Goal: Task Accomplishment & Management: Complete application form

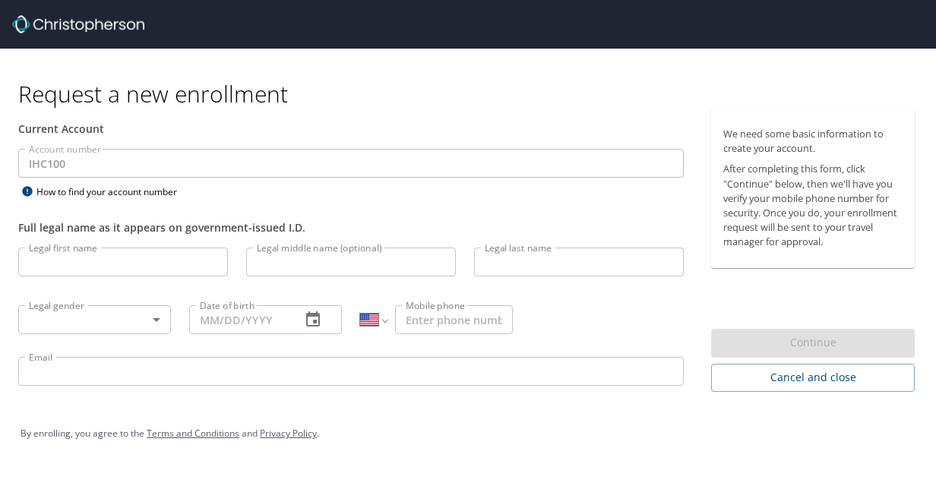
select select "US"
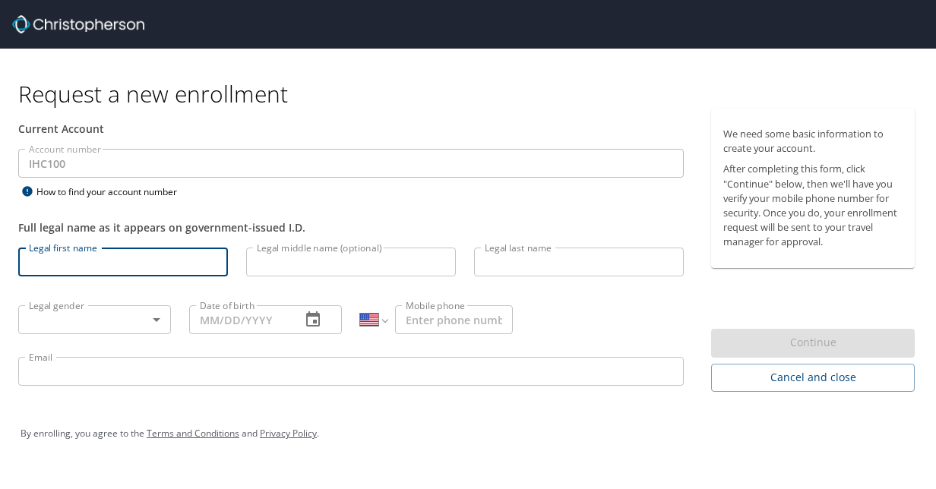
click at [141, 274] on input "Legal first name" at bounding box center [123, 262] width 210 height 29
type input "[PERSON_NAME]"
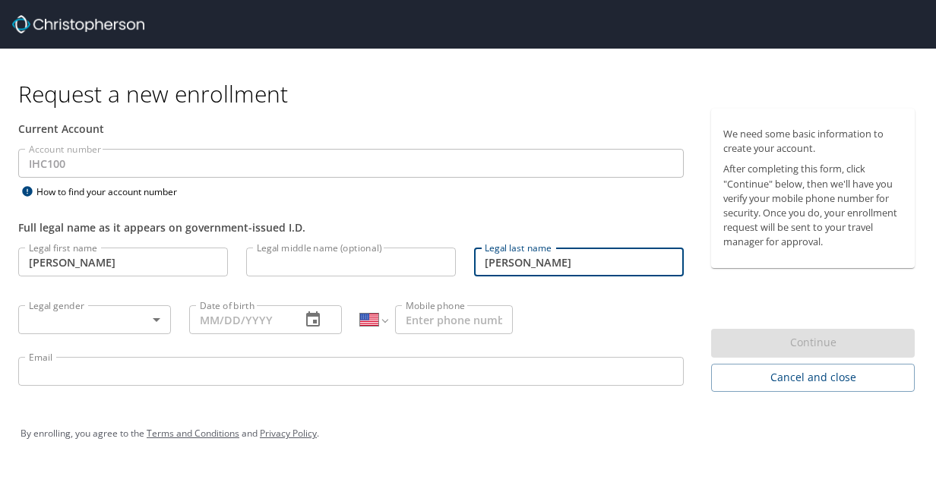
type input "[PERSON_NAME]"
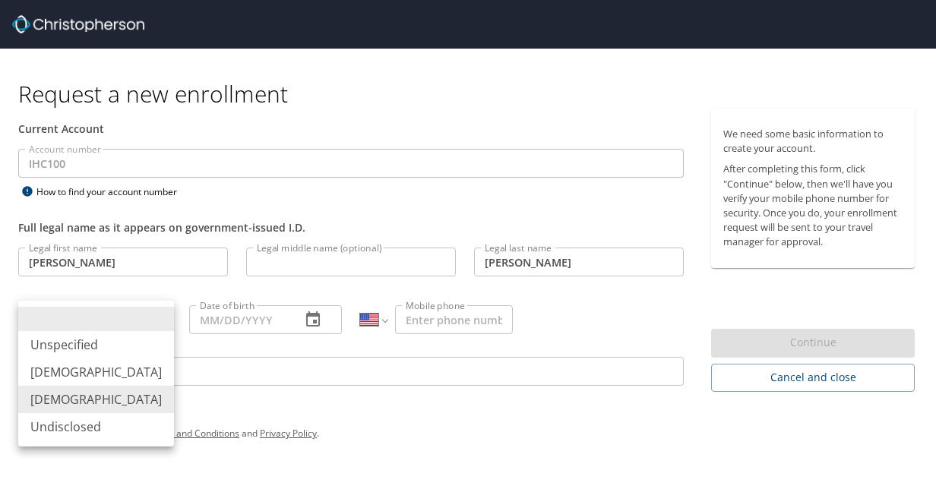
type input "[DEMOGRAPHIC_DATA]"
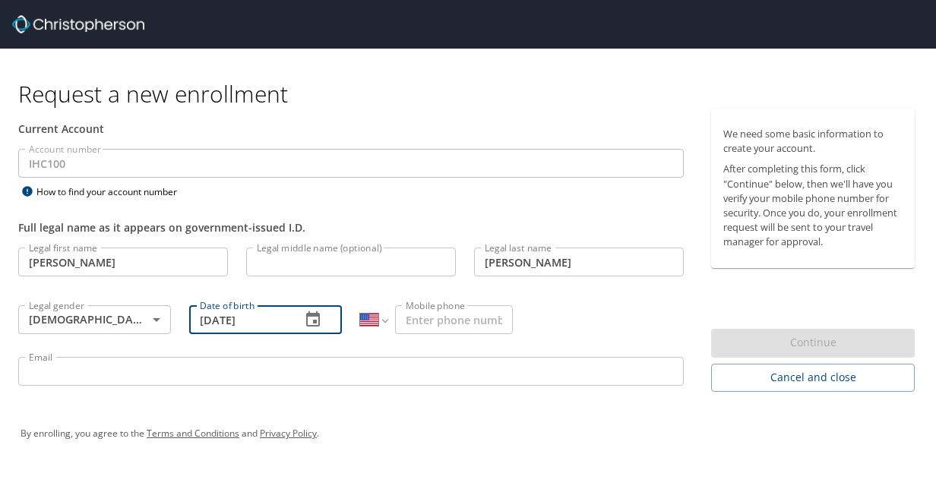
type input "[DATE]"
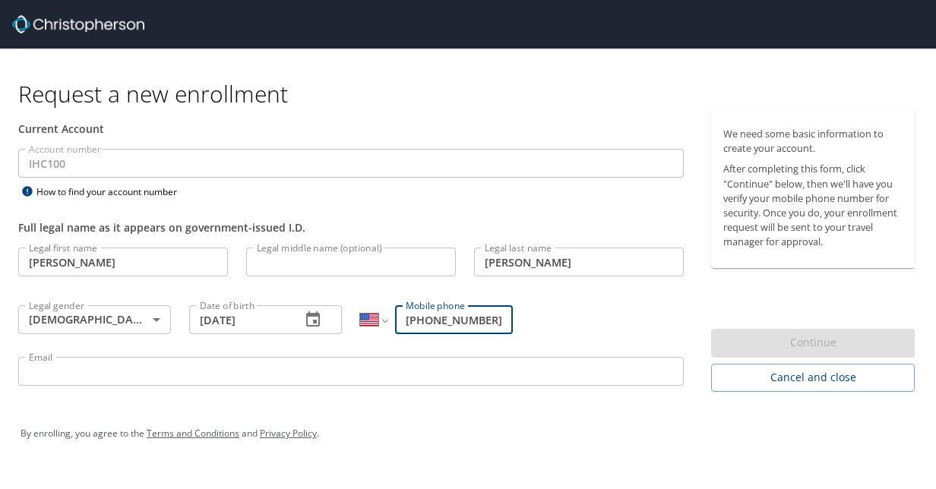
type input "[PHONE_NUMBER]"
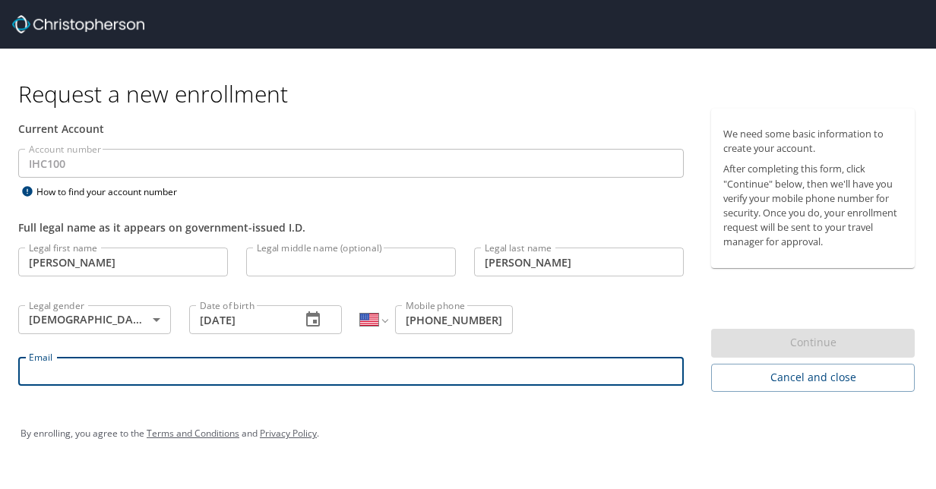
click at [134, 378] on input "Email" at bounding box center [351, 371] width 666 height 29
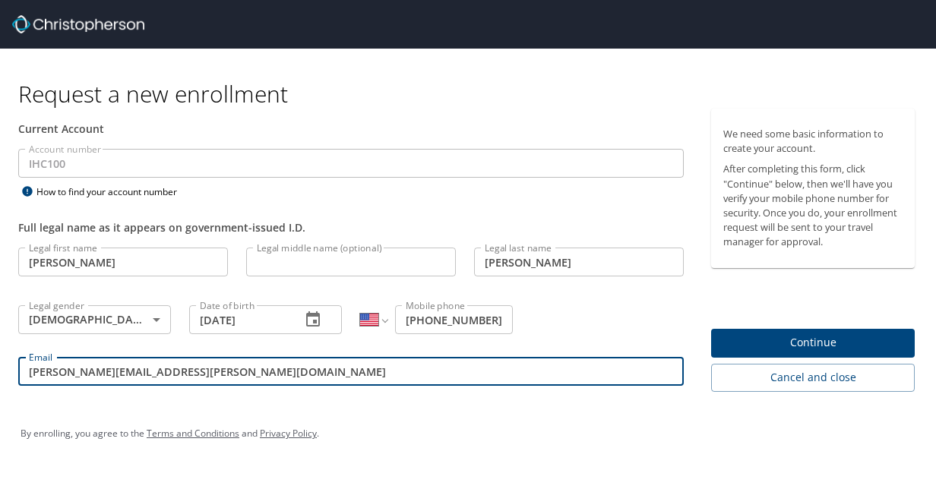
type input "[PERSON_NAME][EMAIL_ADDRESS][PERSON_NAME][DOMAIN_NAME]"
click at [789, 346] on span "Continue" at bounding box center [812, 343] width 179 height 19
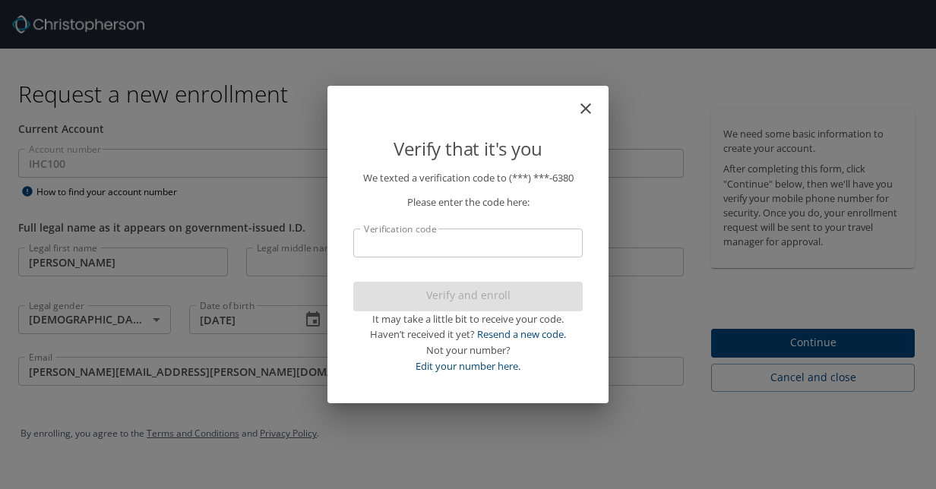
click at [523, 243] on input "Verification code" at bounding box center [467, 243] width 229 height 29
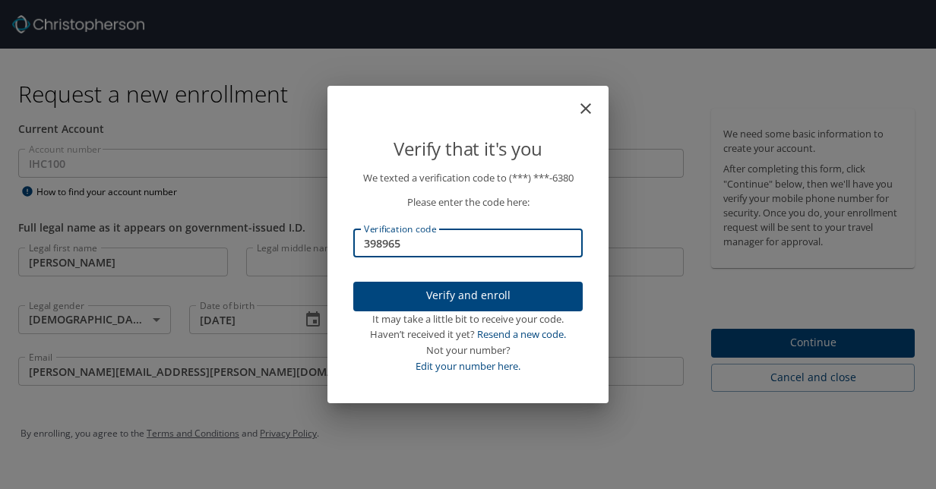
type input "398965"
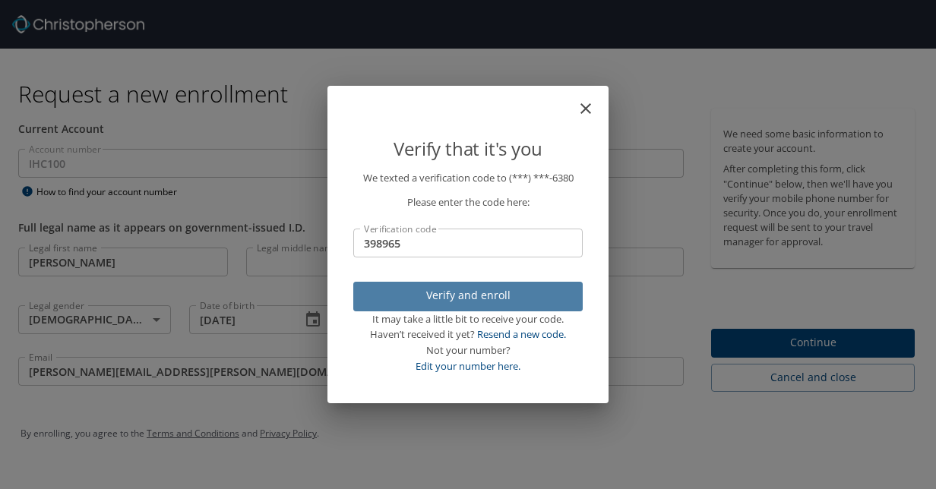
click at [511, 301] on span "Verify and enroll" at bounding box center [467, 295] width 205 height 19
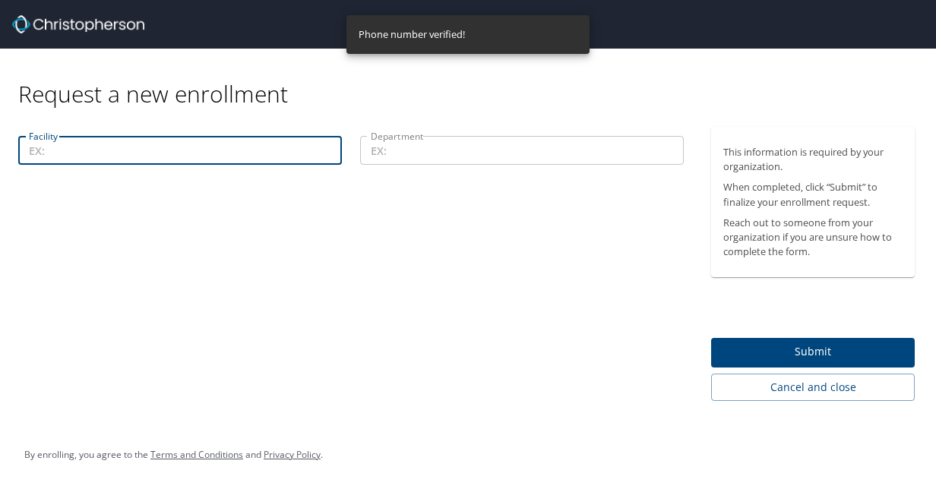
click at [226, 152] on input "Facility" at bounding box center [180, 150] width 324 height 29
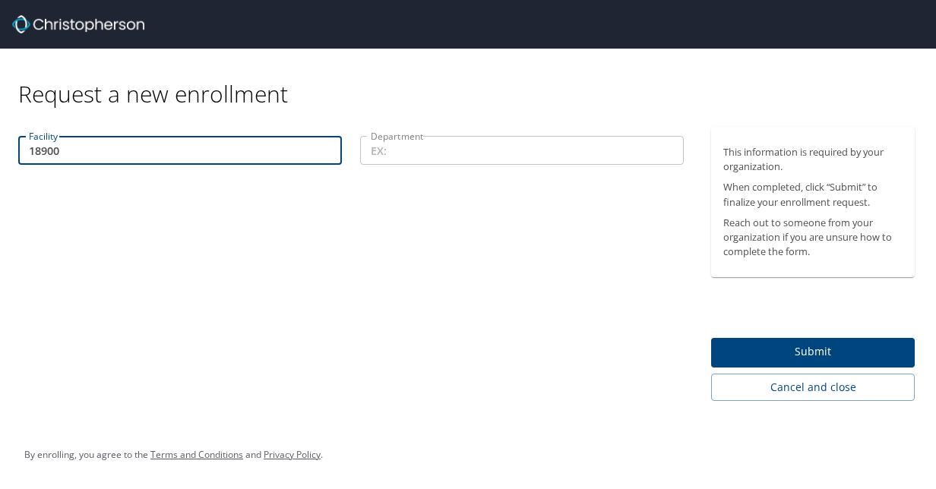
type input "18900"
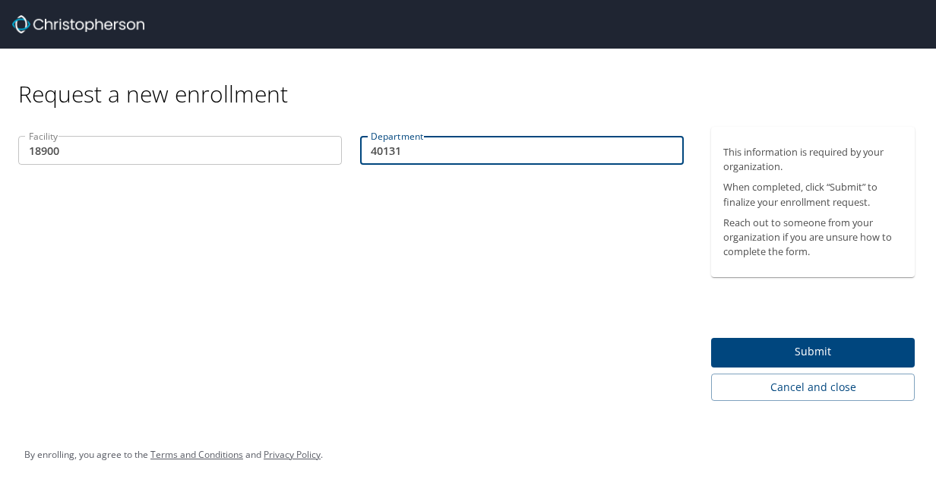
type input "40131"
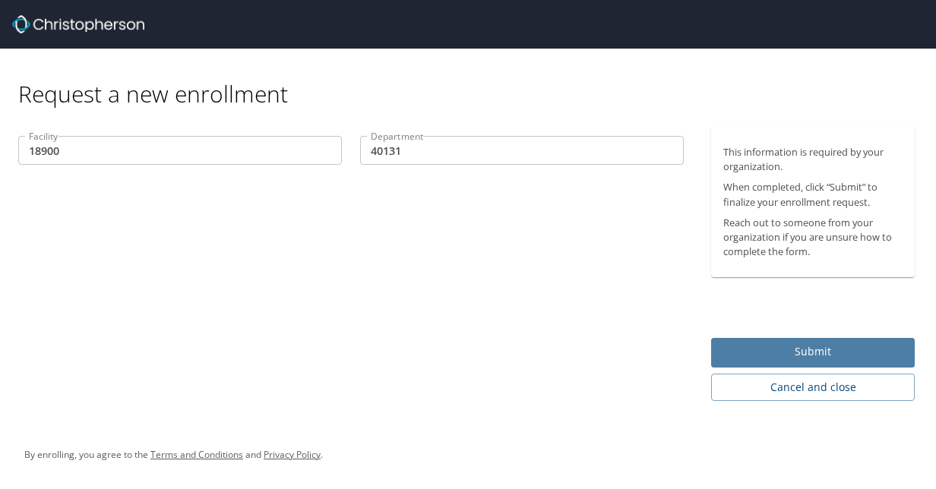
click at [771, 349] on span "Submit" at bounding box center [812, 352] width 179 height 19
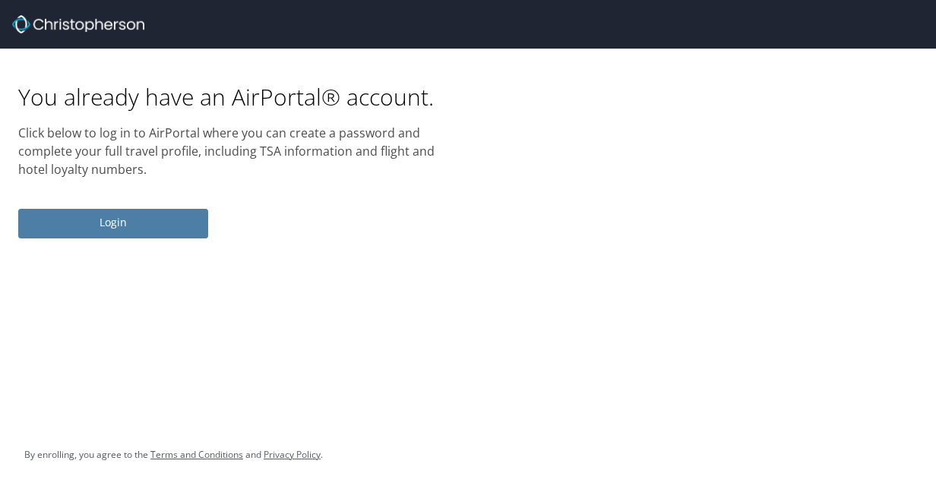
click at [149, 220] on span "Login" at bounding box center [113, 222] width 166 height 19
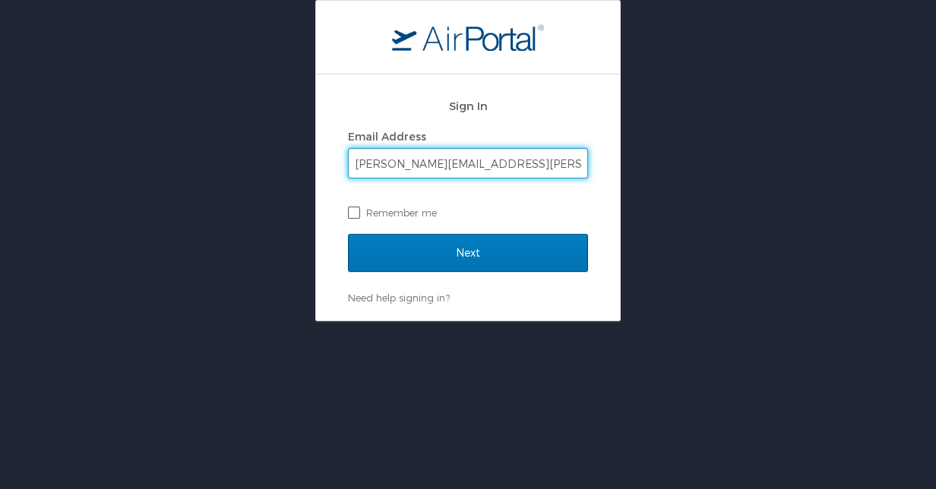
type input "[PERSON_NAME][EMAIL_ADDRESS][PERSON_NAME][DOMAIN_NAME]"
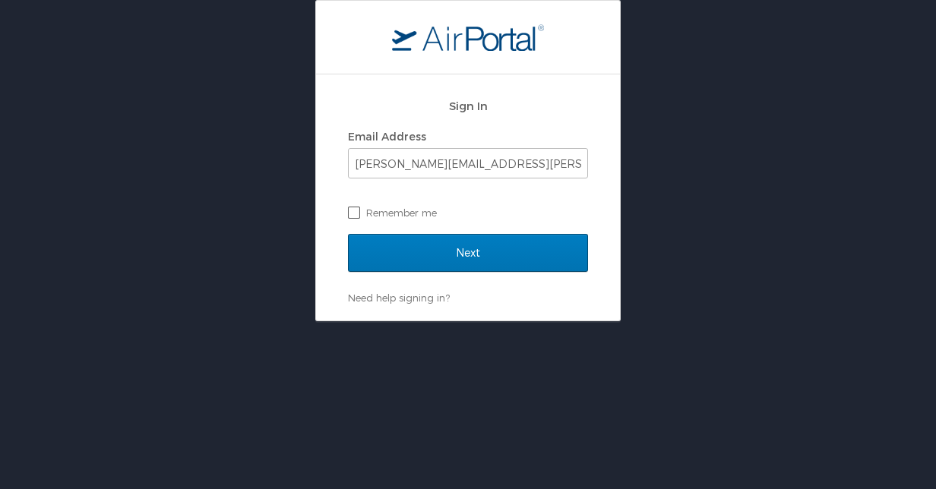
click at [353, 218] on label "Remember me" at bounding box center [468, 212] width 240 height 23
click at [353, 217] on input "Remember me" at bounding box center [353, 212] width 10 height 10
checkbox input "true"
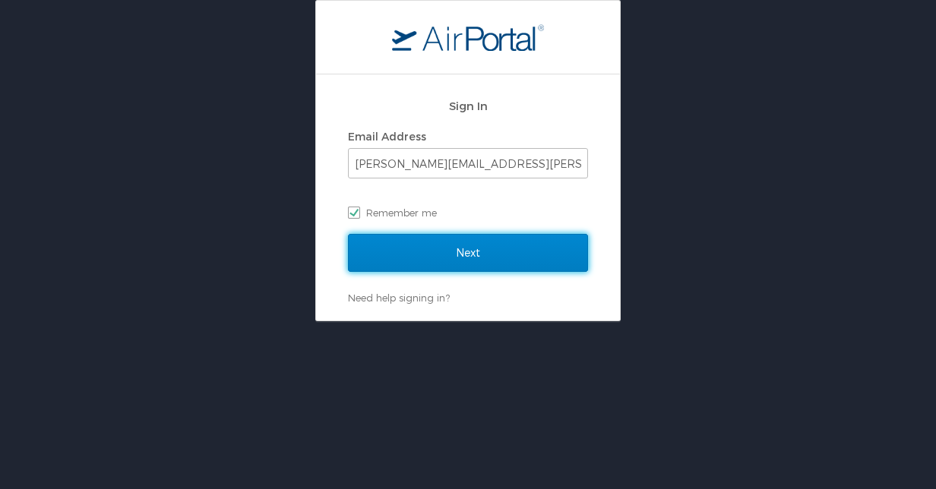
click at [418, 254] on input "Next" at bounding box center [468, 253] width 240 height 38
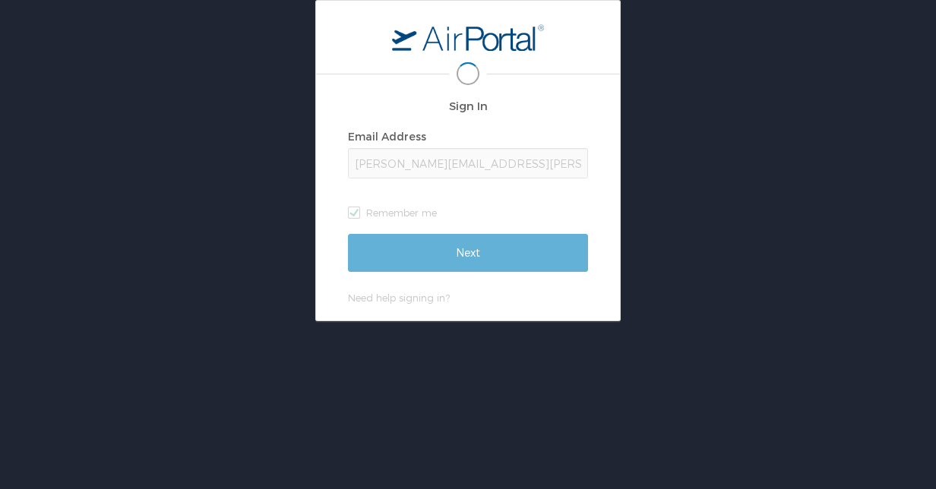
select select "US"
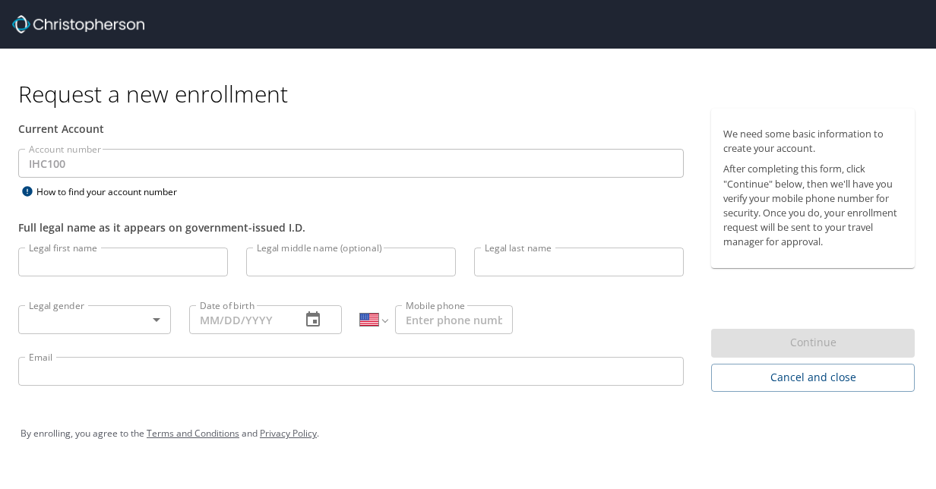
select select "US"
click at [104, 261] on input "Legal first name" at bounding box center [123, 262] width 210 height 29
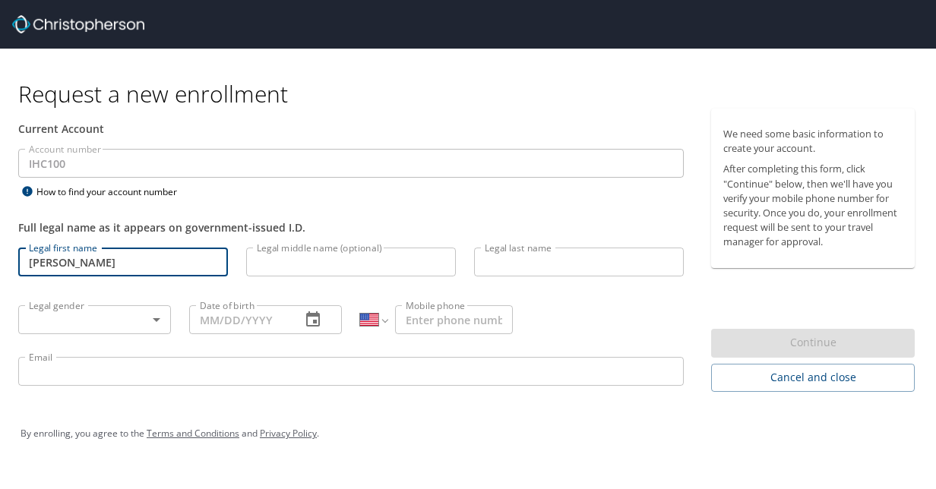
type input "[PERSON_NAME]"
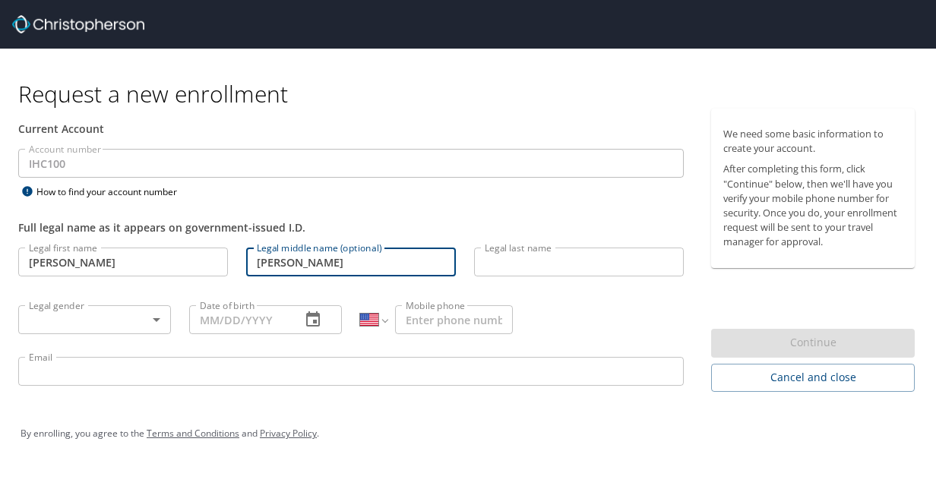
type input "[PERSON_NAME]"
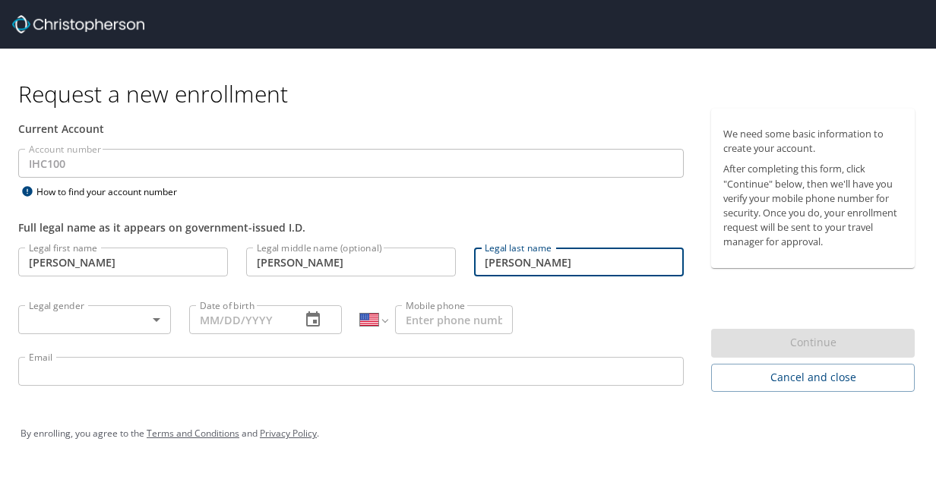
type input "[PERSON_NAME]"
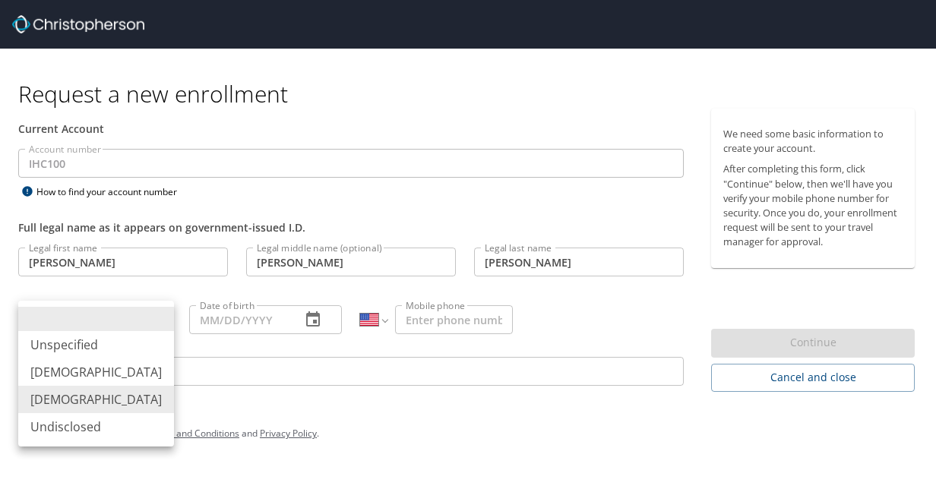
type input "[DEMOGRAPHIC_DATA]"
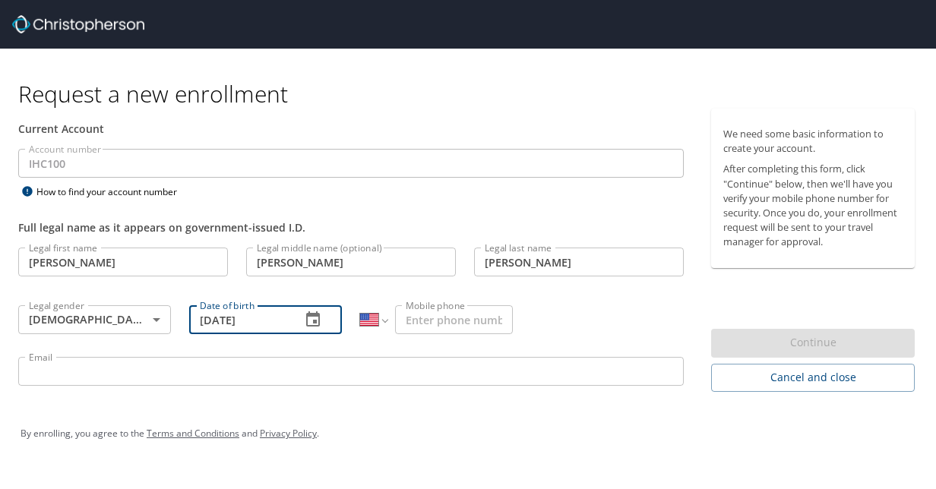
type input "[DATE]"
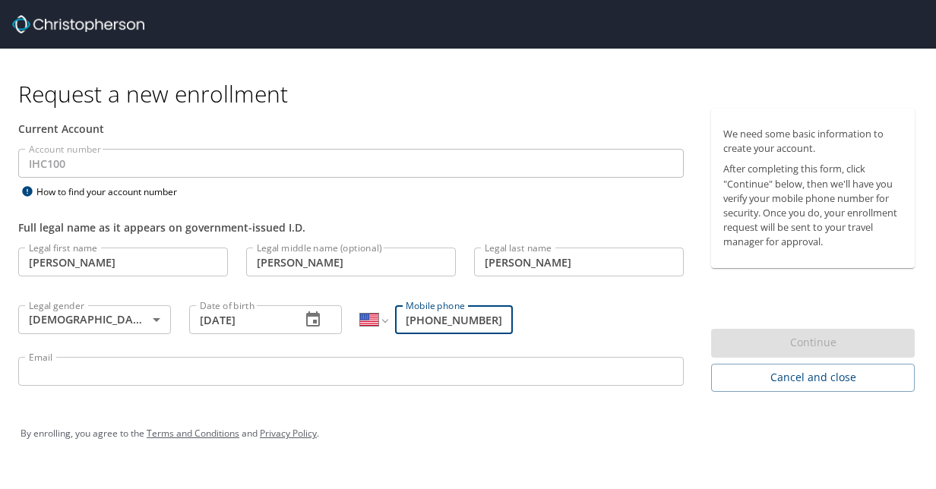
type input "[PHONE_NUMBER]"
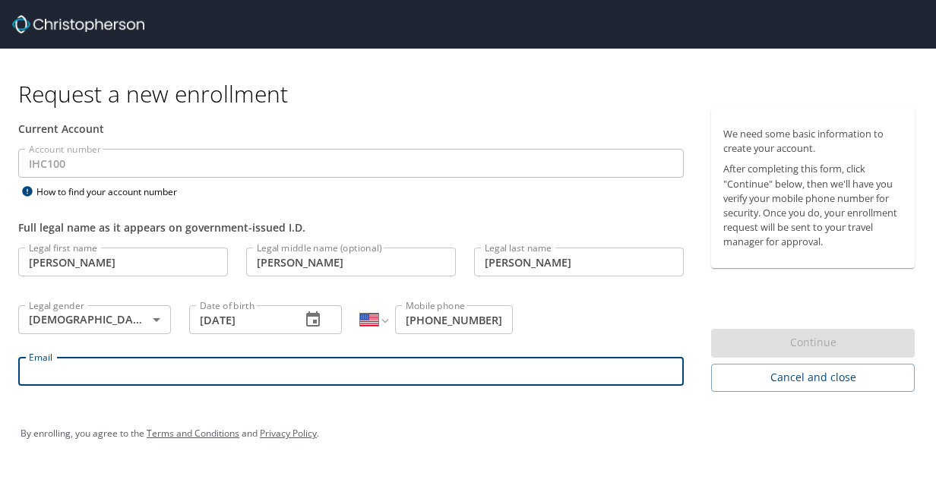
click at [163, 370] on input "Email" at bounding box center [351, 371] width 666 height 29
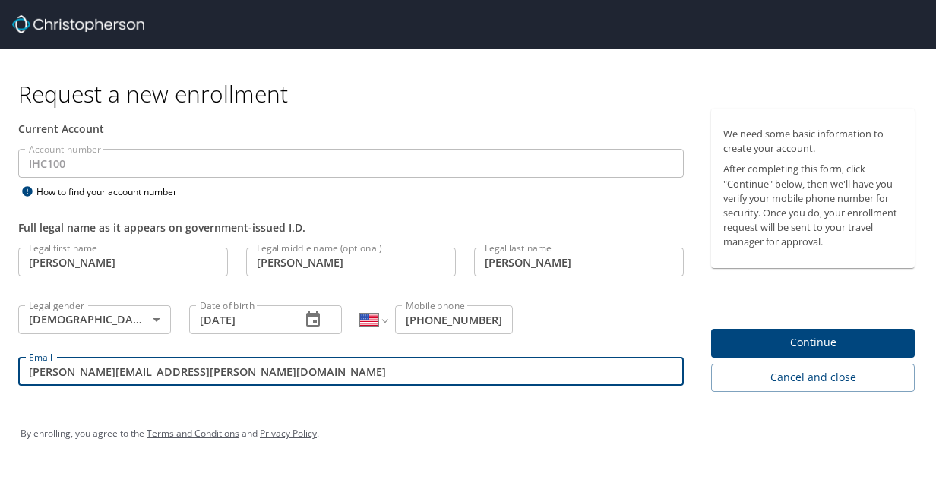
type input "[PERSON_NAME][EMAIL_ADDRESS][PERSON_NAME][DOMAIN_NAME]"
click at [778, 348] on span "Continue" at bounding box center [812, 343] width 179 height 19
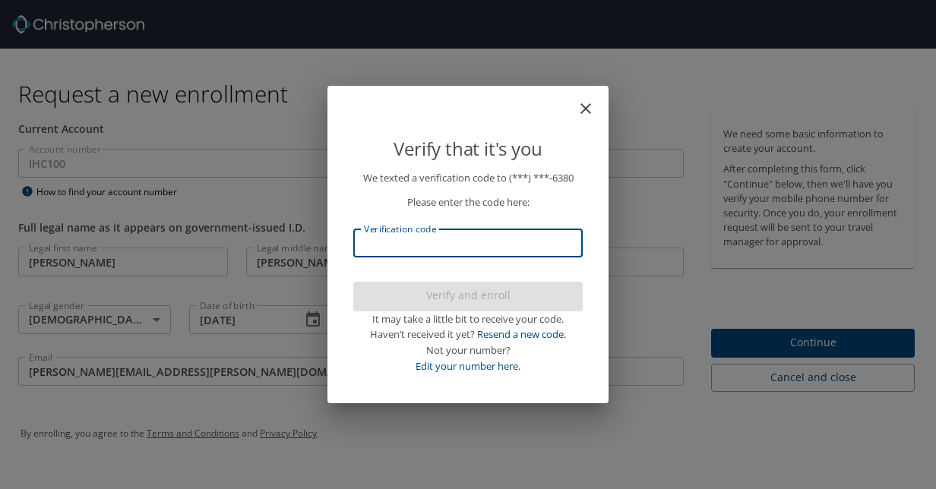
click at [517, 245] on input "Verification code" at bounding box center [467, 243] width 229 height 29
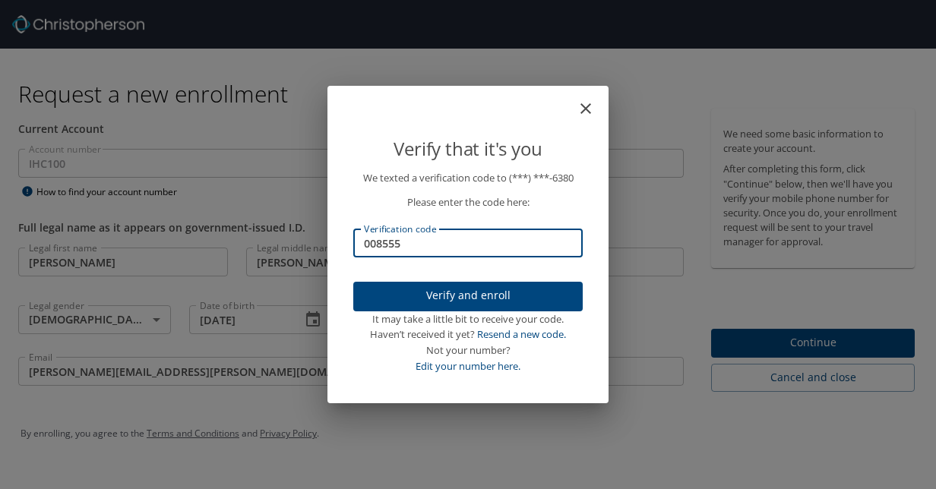
type input "008555"
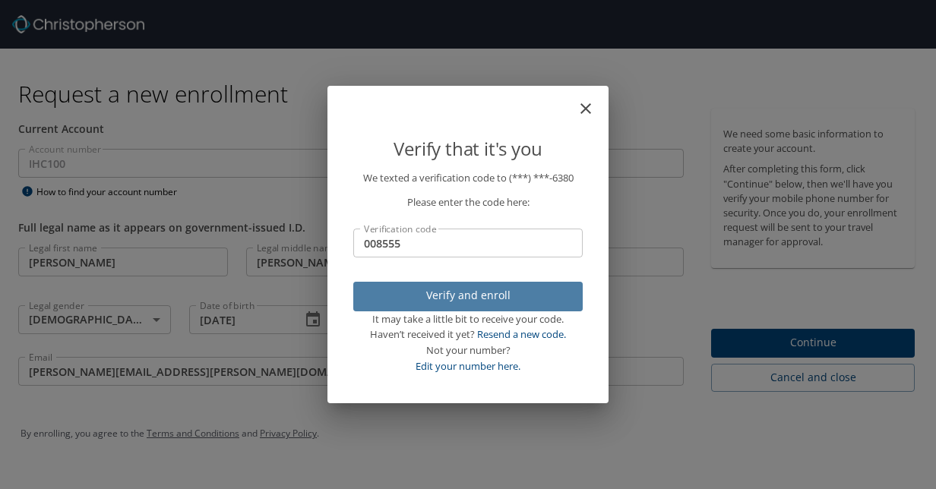
click at [501, 299] on span "Verify and enroll" at bounding box center [467, 295] width 205 height 19
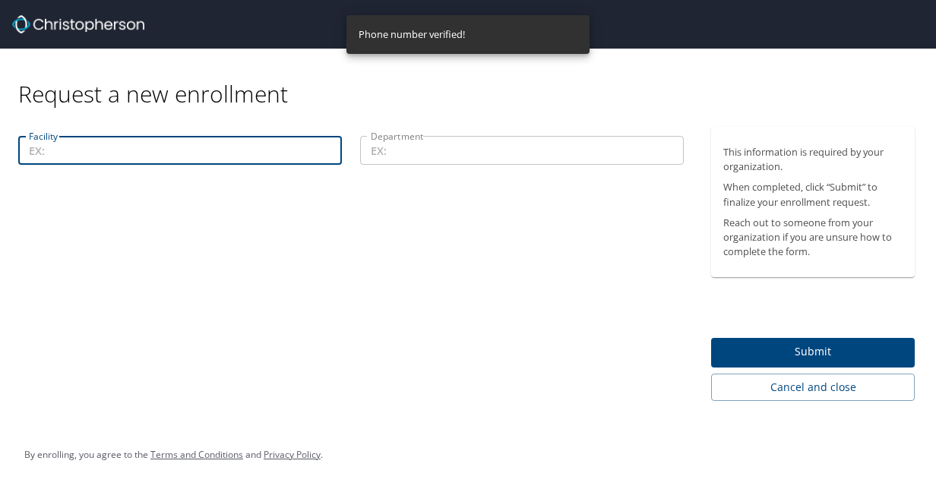
click at [295, 149] on input "Facility" at bounding box center [180, 150] width 324 height 29
type input "18900"
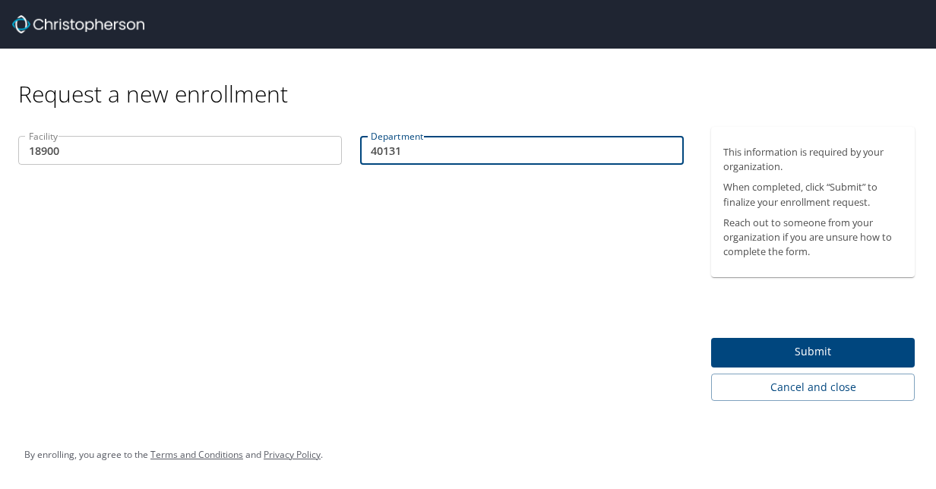
type input "40131"
click at [762, 354] on span "Submit" at bounding box center [812, 352] width 179 height 19
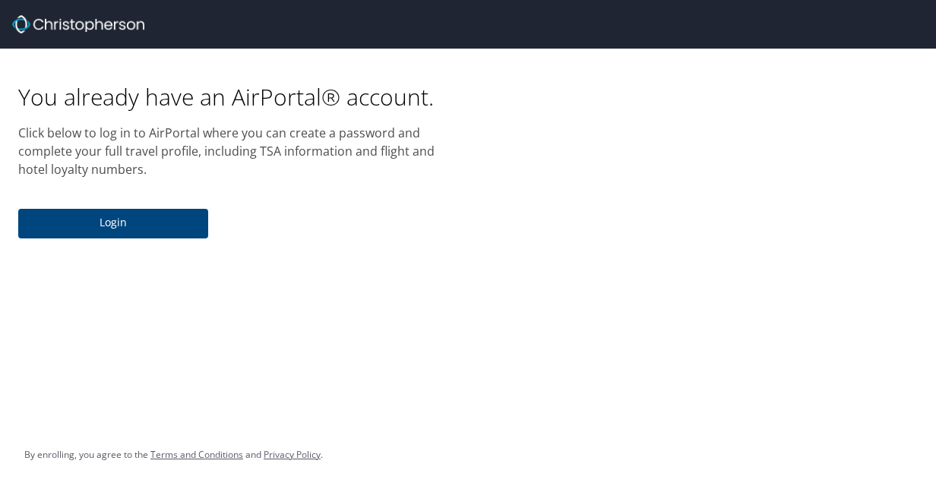
click at [138, 219] on span "Login" at bounding box center [113, 222] width 166 height 19
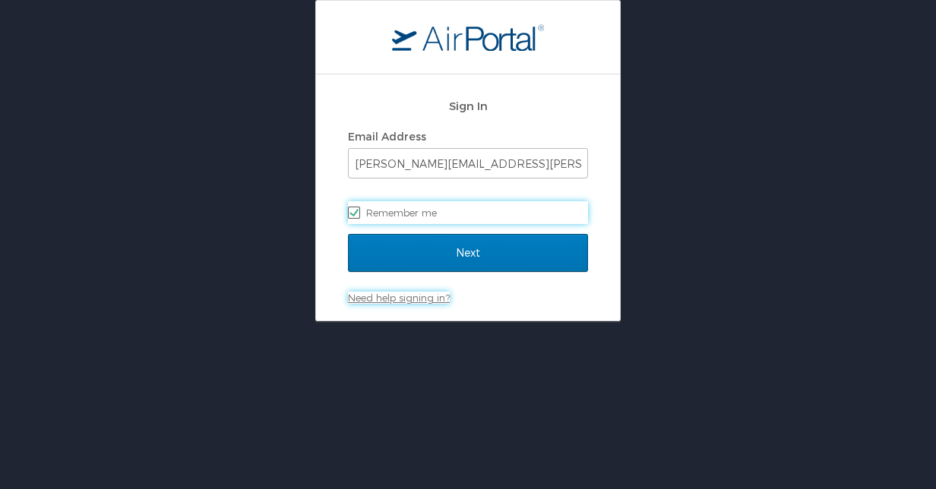
click at [406, 301] on link "Need help signing in?" at bounding box center [399, 298] width 102 height 12
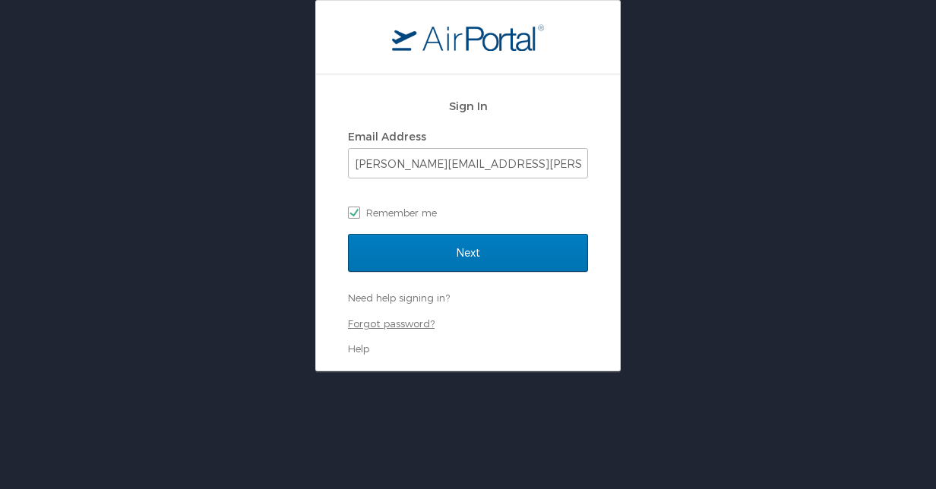
click at [403, 327] on link "Forgot password?" at bounding box center [391, 324] width 87 height 12
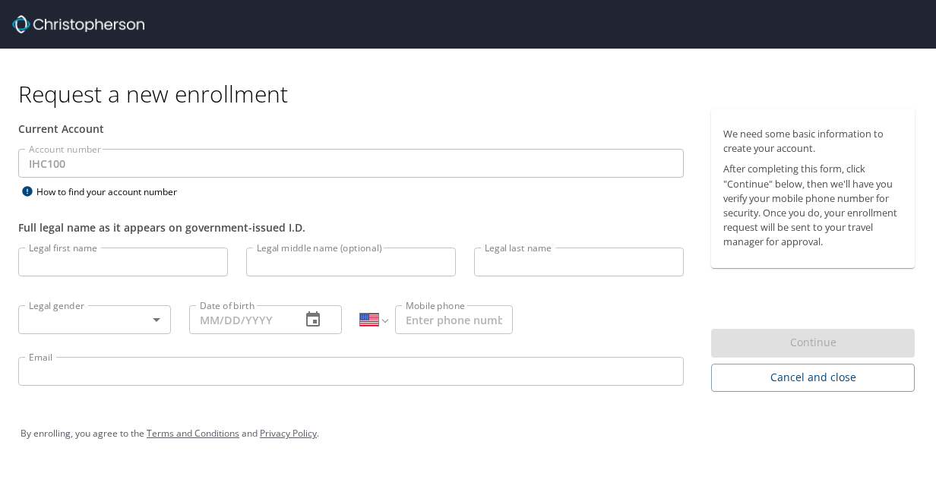
select select "US"
click at [141, 273] on input "Legal first name" at bounding box center [123, 262] width 210 height 29
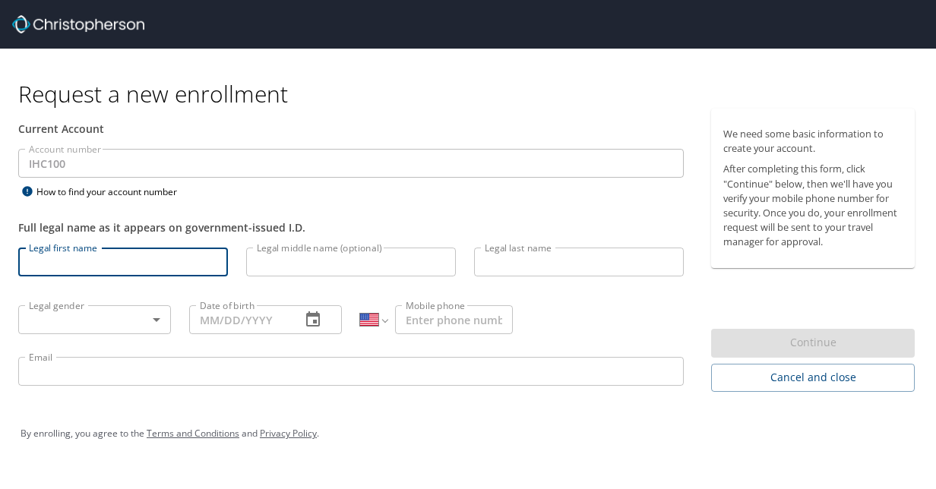
click at [141, 273] on input "Legal first name" at bounding box center [123, 262] width 210 height 29
type input "[PERSON_NAME]"
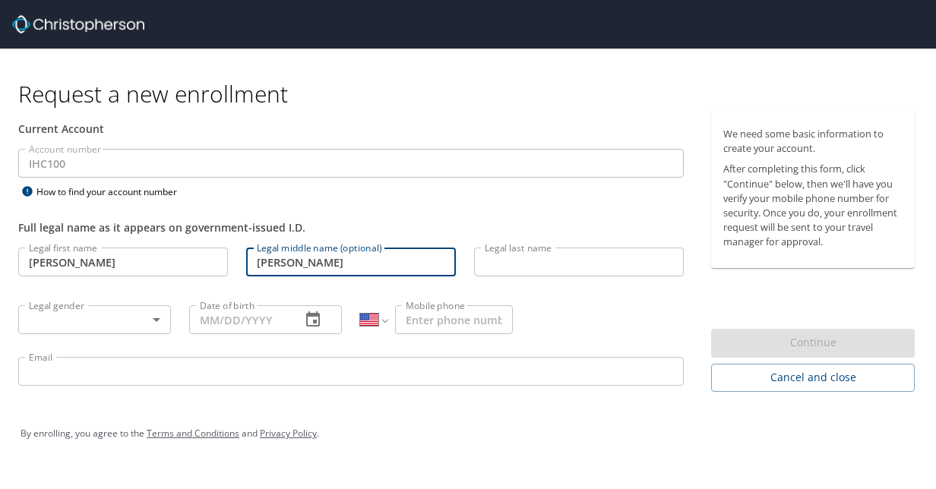
type input "Renee"
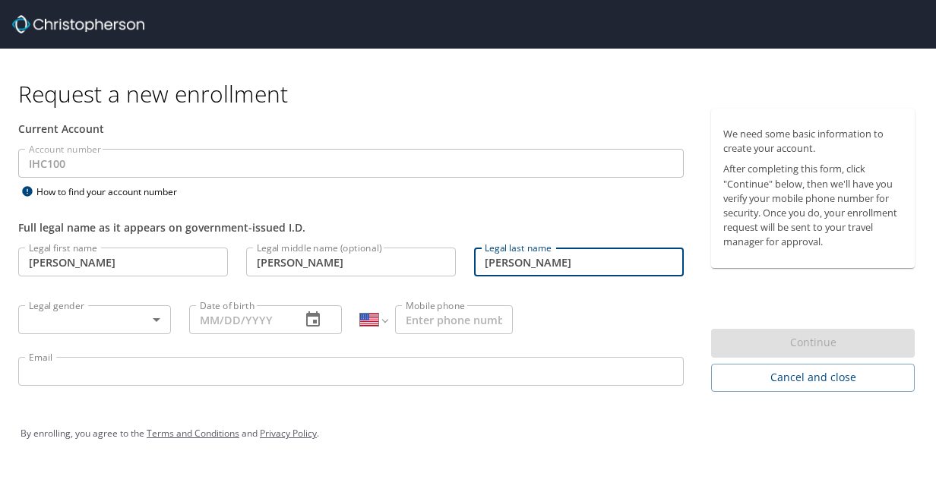
type input "[PERSON_NAME]"
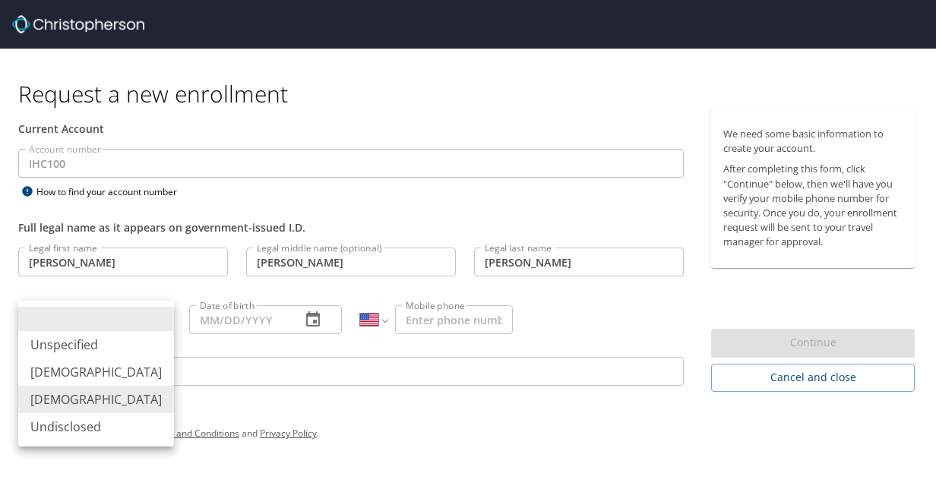
type input "[DEMOGRAPHIC_DATA]"
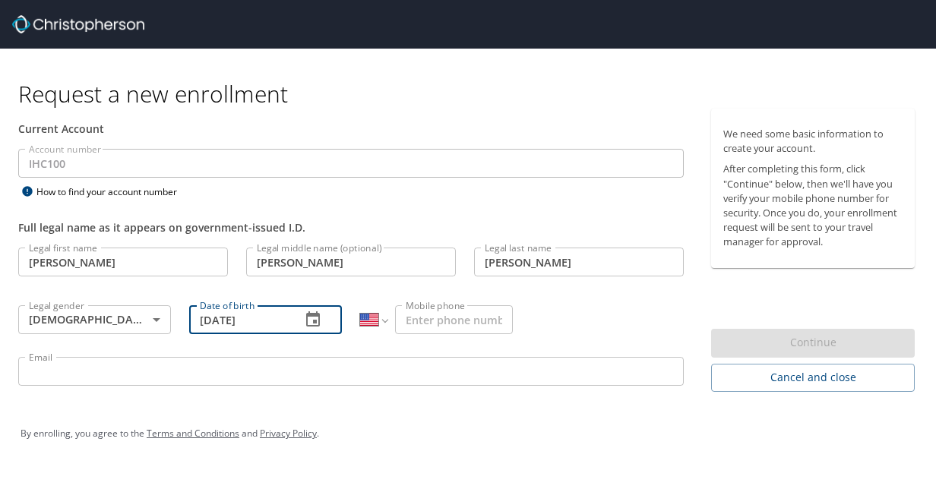
type input "[DATE]"
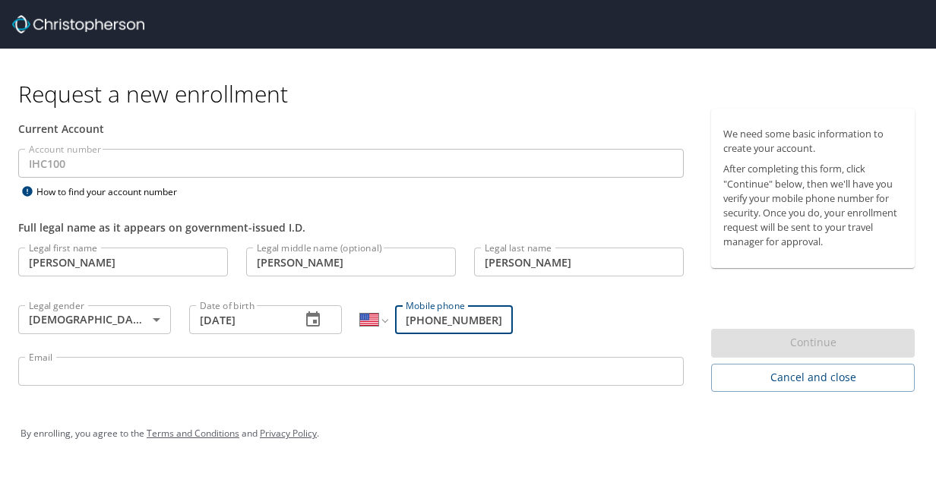
type input "[PHONE_NUMBER]"
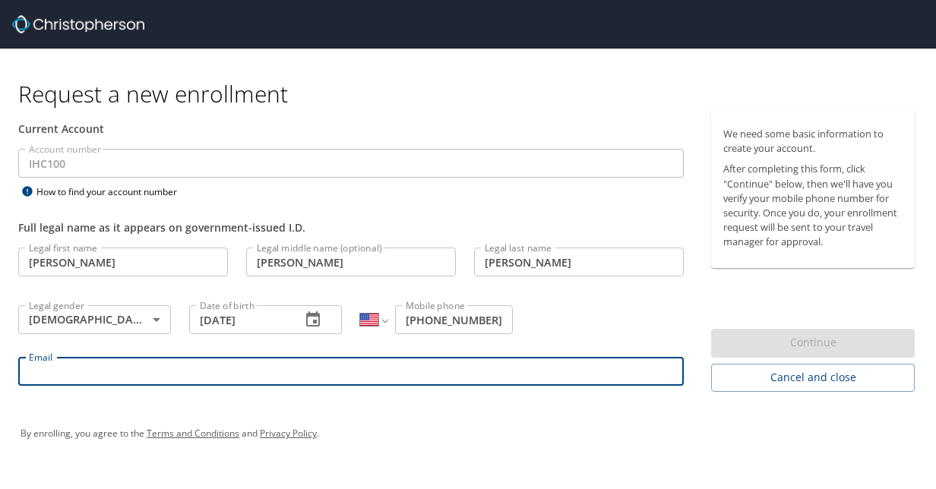
click at [168, 374] on input "Email" at bounding box center [351, 371] width 666 height 29
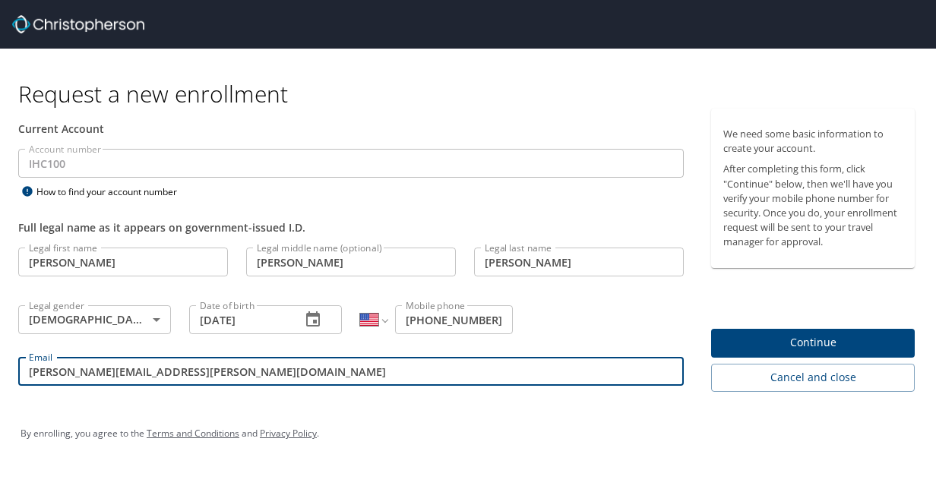
type input "[PERSON_NAME][EMAIL_ADDRESS][PERSON_NAME][DOMAIN_NAME]"
click at [732, 339] on span "Continue" at bounding box center [812, 343] width 179 height 19
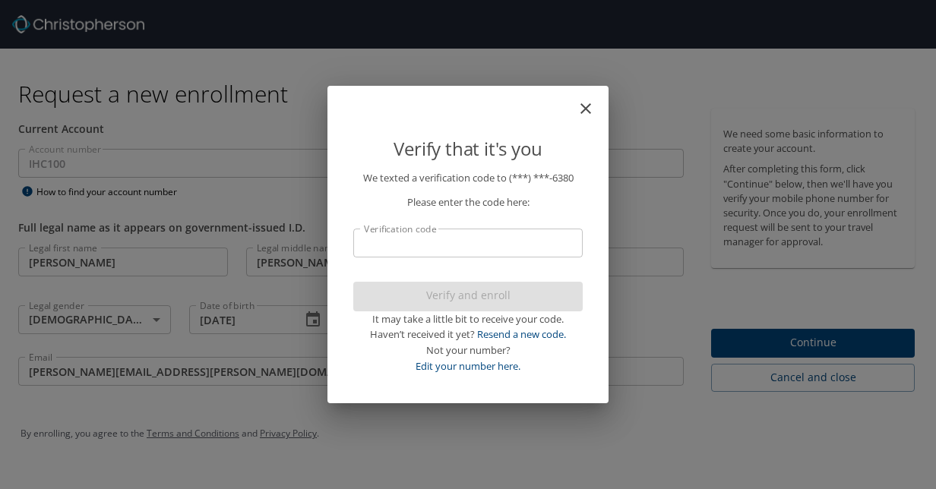
click at [457, 243] on input "Verification code" at bounding box center [467, 243] width 229 height 29
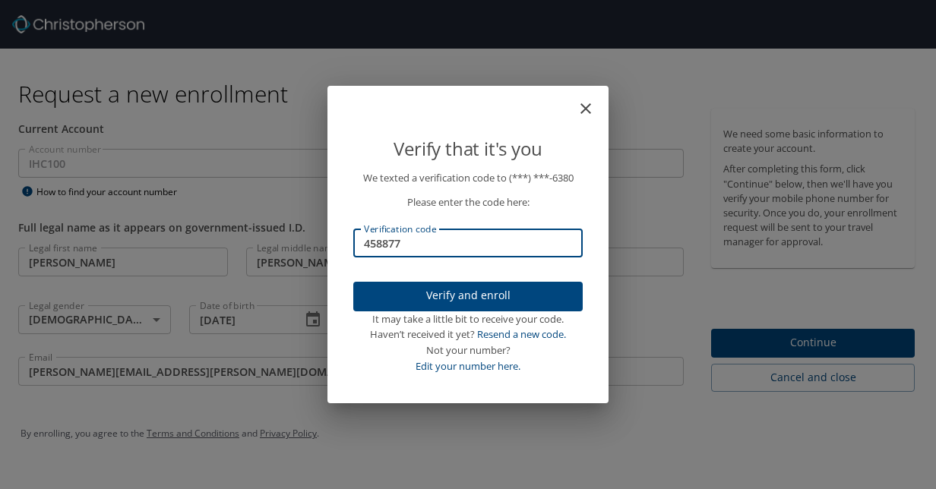
type input "458877"
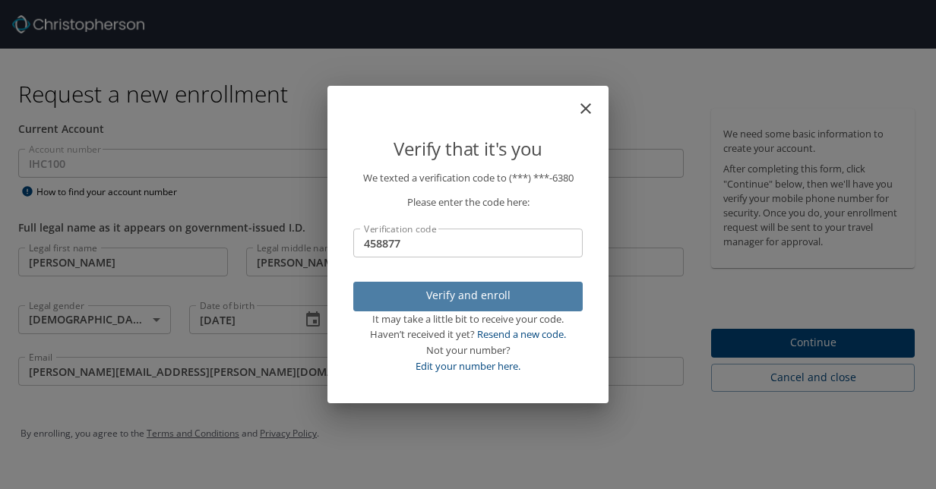
click at [460, 302] on span "Verify and enroll" at bounding box center [467, 295] width 205 height 19
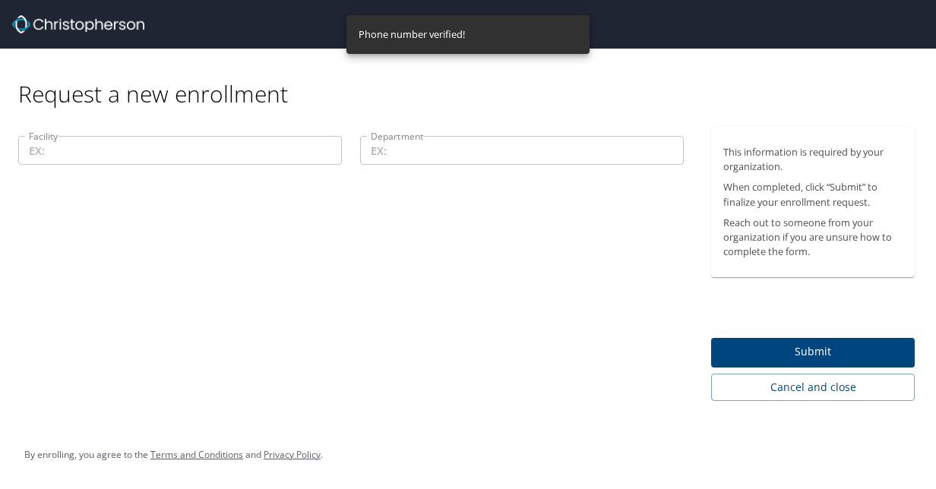
click at [287, 149] on input "Facility" at bounding box center [180, 150] width 324 height 29
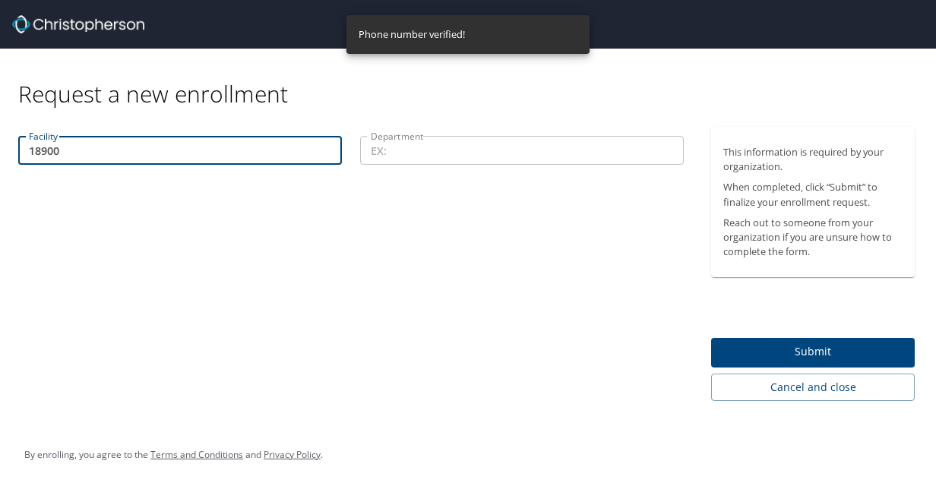
type input "18900"
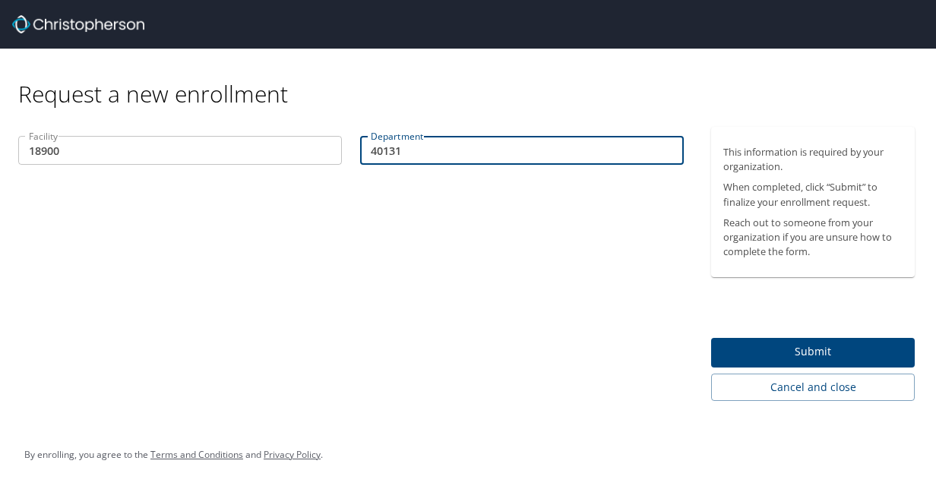
type input "40131"
click at [822, 356] on span "Submit" at bounding box center [812, 352] width 179 height 19
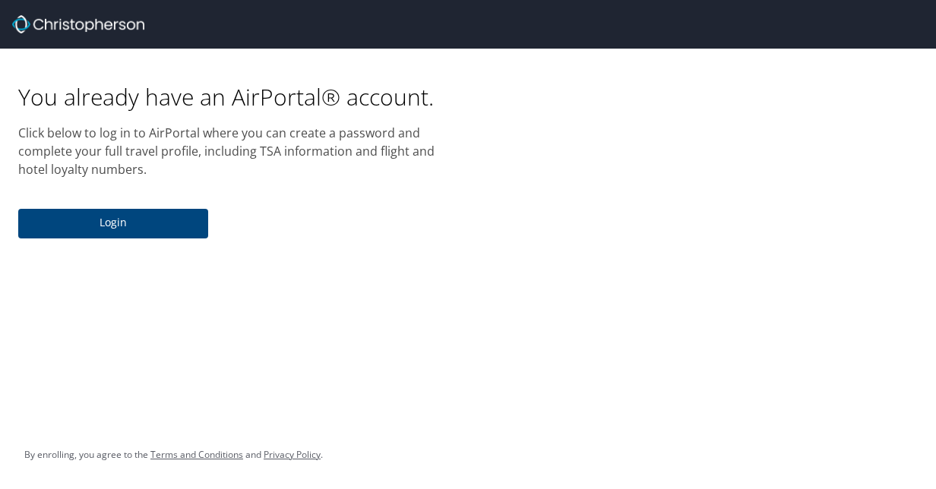
click at [154, 214] on span "Login" at bounding box center [113, 222] width 166 height 19
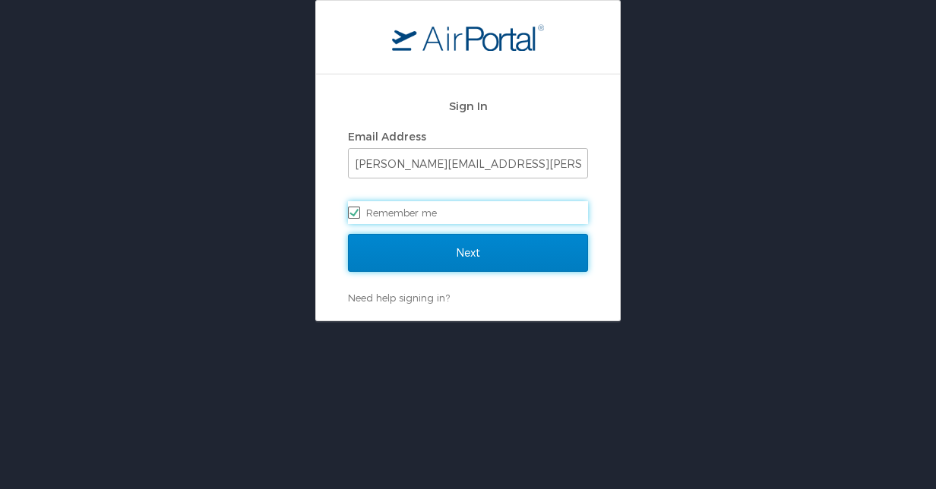
click at [425, 245] on input "Next" at bounding box center [468, 253] width 240 height 38
